Goal: Information Seeking & Learning: Learn about a topic

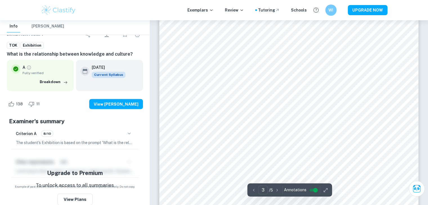
scroll to position [992, 0]
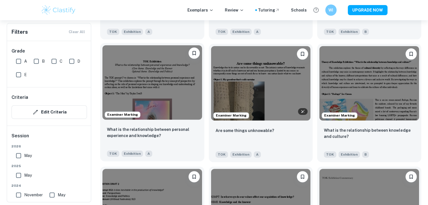
scroll to position [647, 0]
click at [169, 89] on img at bounding box center [152, 83] width 100 height 74
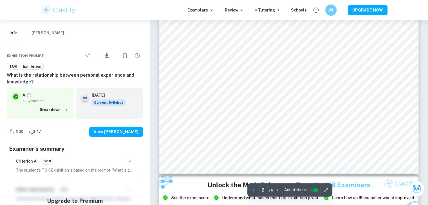
scroll to position [534, 0]
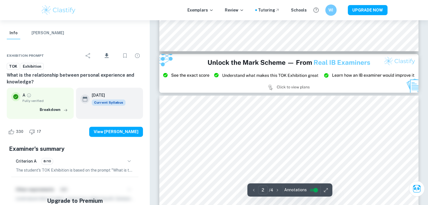
type input "3"
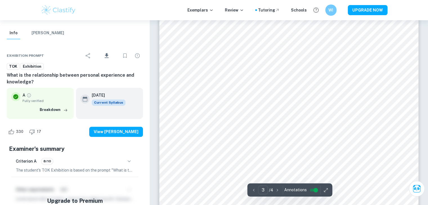
scroll to position [871, 0]
